Goal: Navigation & Orientation: Find specific page/section

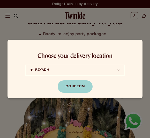
click at [81, 88] on button "Confirm" at bounding box center [74, 86] width 35 height 12
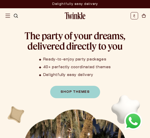
click at [90, 94] on link "Shop Themes" at bounding box center [75, 92] width 50 height 12
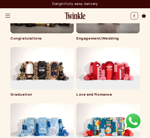
scroll to position [190, 0]
click at [26, 93] on link "Graduation" at bounding box center [41, 95] width 63 height 4
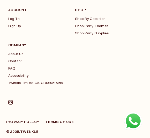
scroll to position [516, 0]
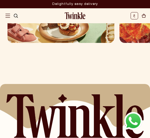
scroll to position [446, 0]
